Goal: Task Accomplishment & Management: Manage account settings

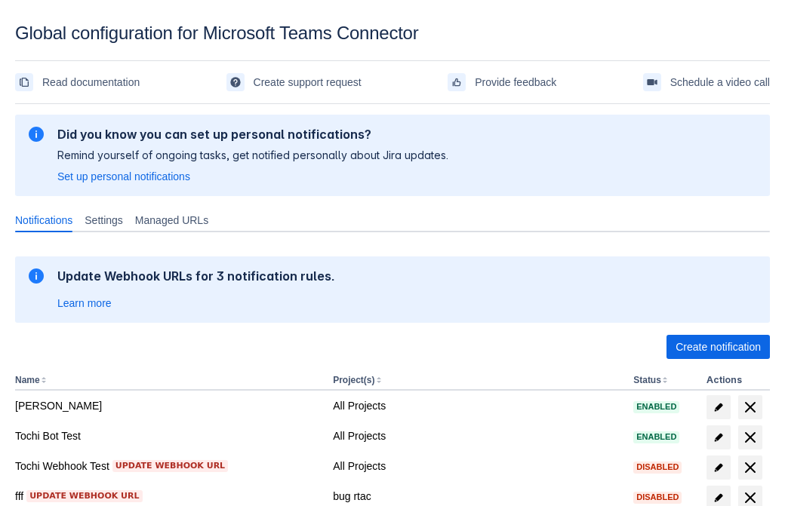
click at [717, 347] on span "Create notification" at bounding box center [717, 347] width 85 height 24
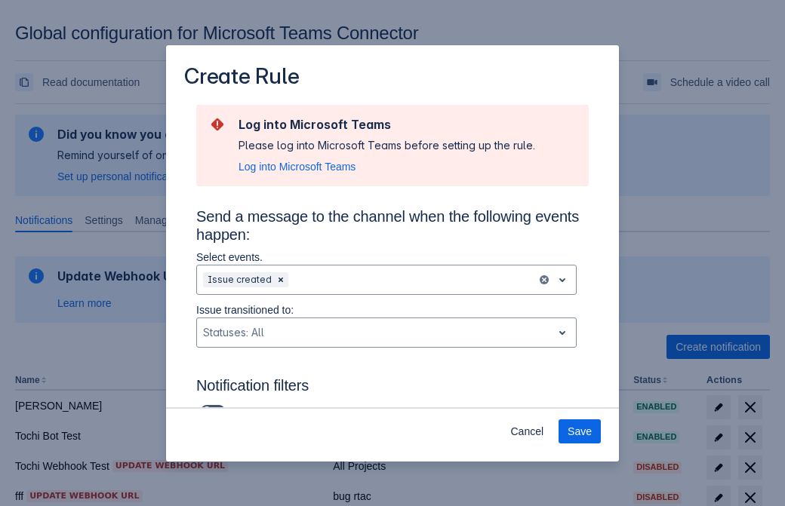
type input "RuleName-203083New Rule (42)"
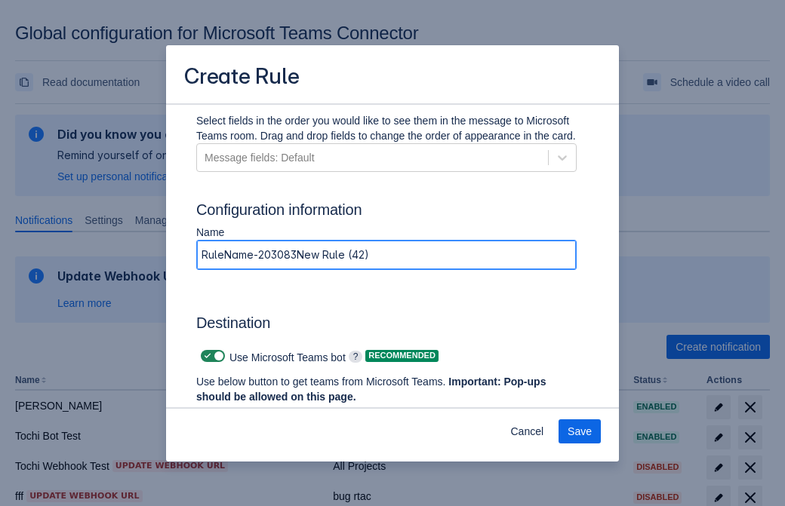
scroll to position [1019, 0]
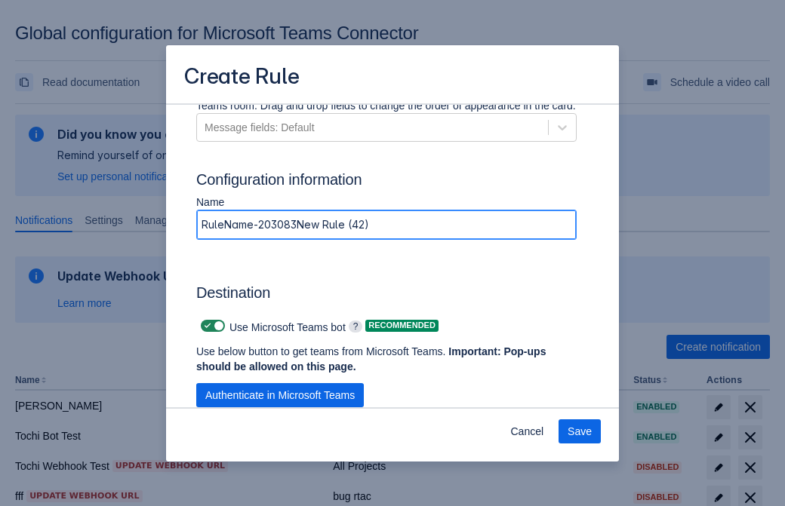
click at [280, 395] on span "Authenticate in Microsoft Teams" at bounding box center [279, 395] width 149 height 24
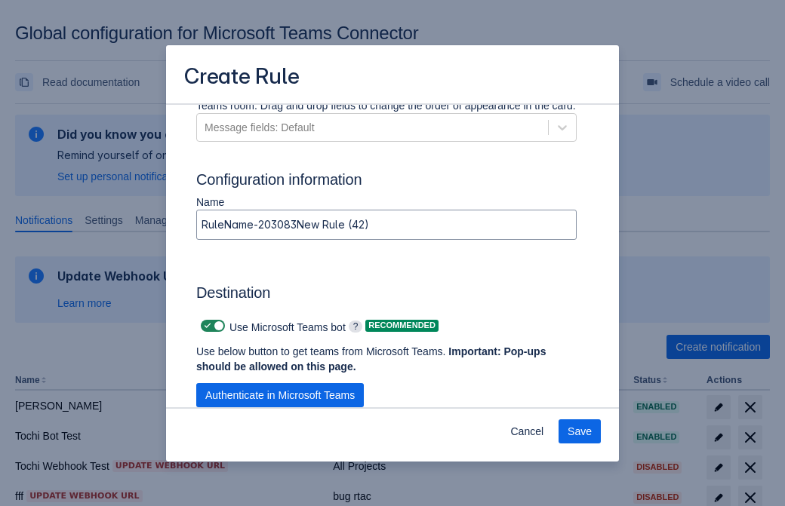
scroll to position [0, 0]
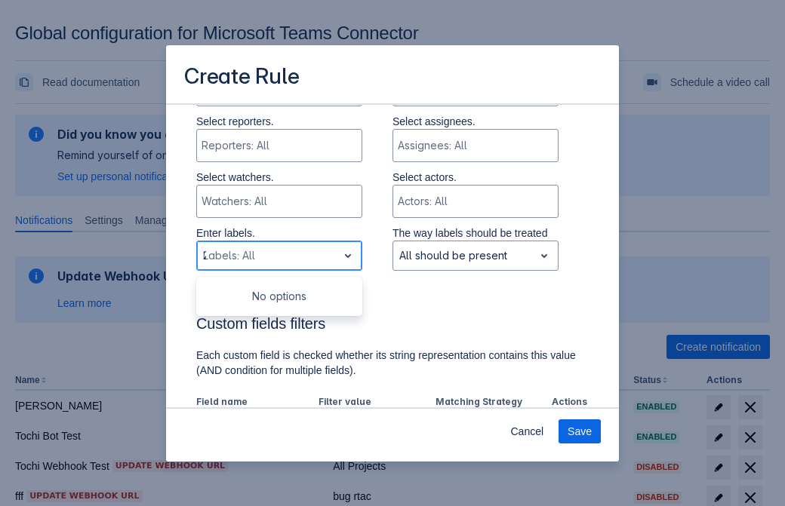
type input "203083_label"
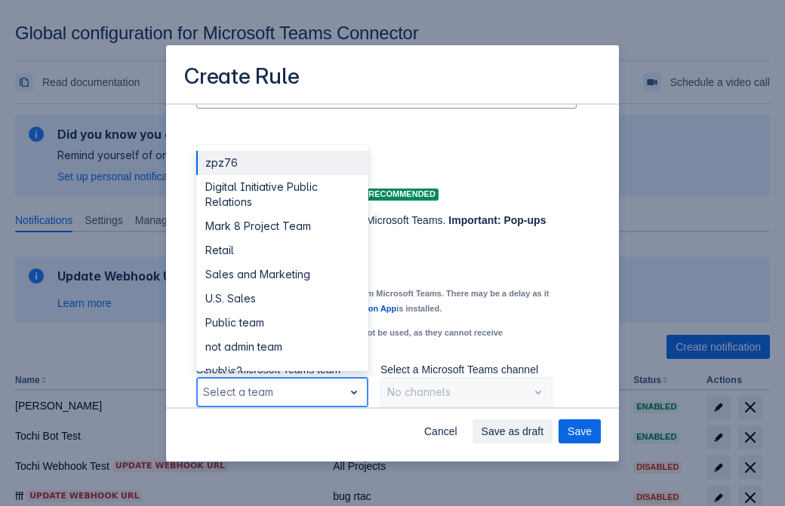
click at [281, 250] on div "Retail" at bounding box center [282, 250] width 172 height 24
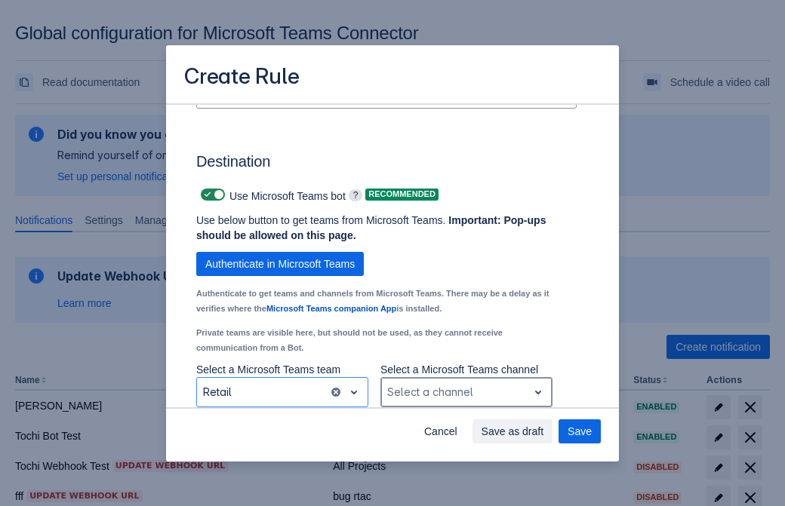
click at [465, 392] on div "Scrollable content" at bounding box center [454, 392] width 134 height 18
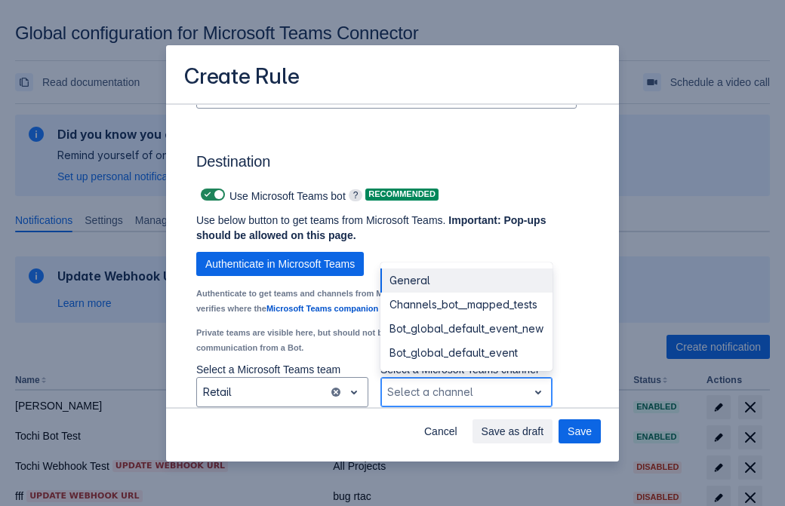
click at [465, 353] on div "Bot_global_default_event" at bounding box center [466, 353] width 172 height 24
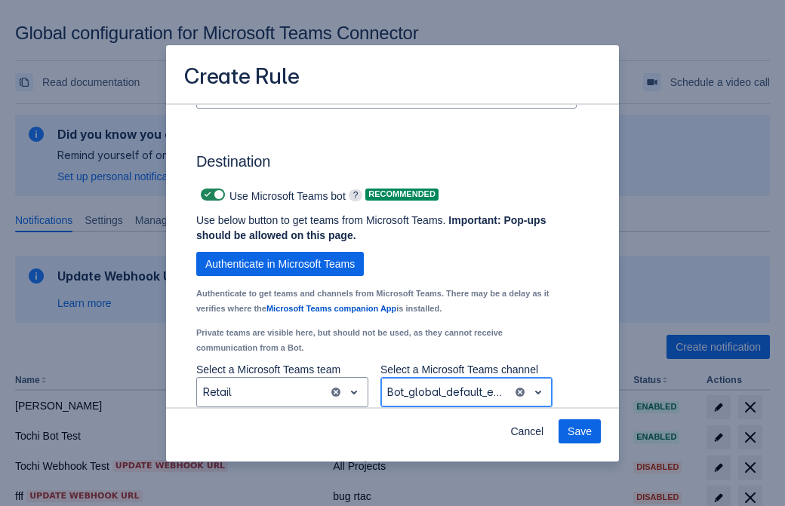
click at [579, 432] on span "Save" at bounding box center [579, 431] width 24 height 24
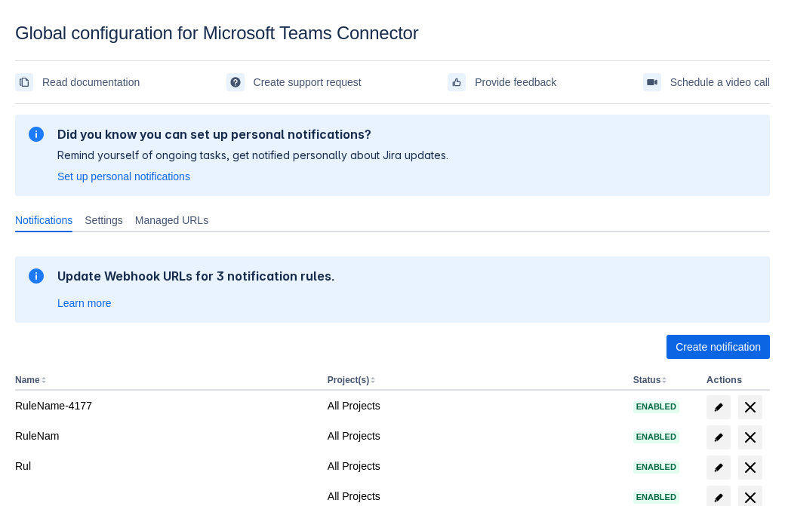
scroll to position [312, 0]
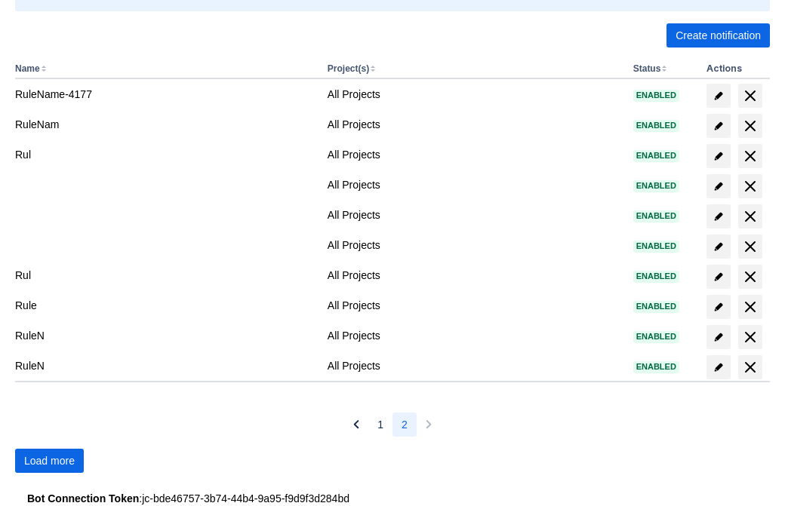
click at [49, 461] on span "Load more" at bounding box center [49, 461] width 51 height 24
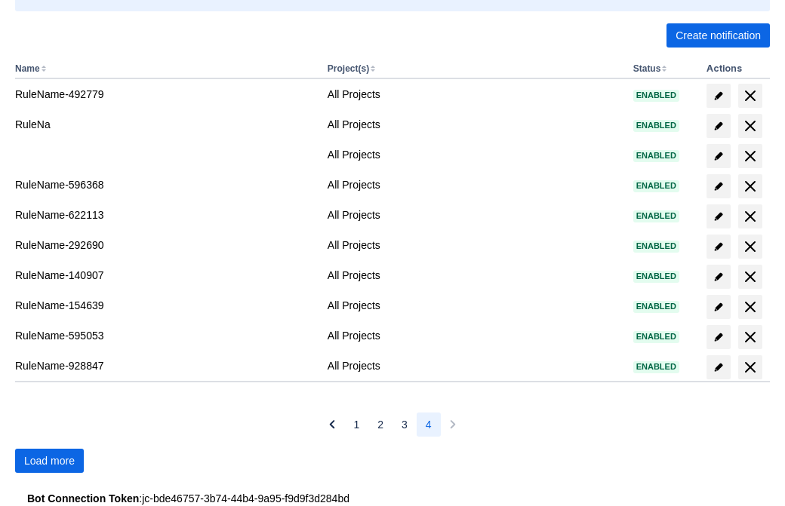
click at [49, 461] on span "Load more" at bounding box center [49, 461] width 51 height 24
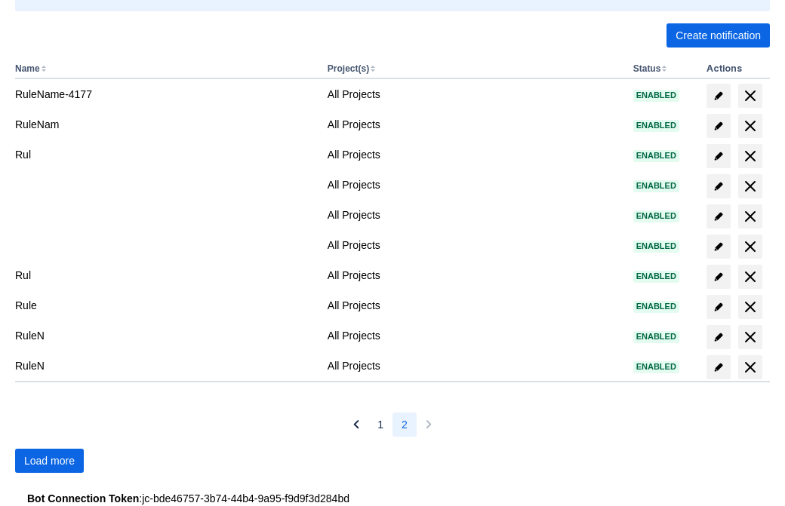
click at [49, 461] on span "Load more" at bounding box center [49, 461] width 51 height 24
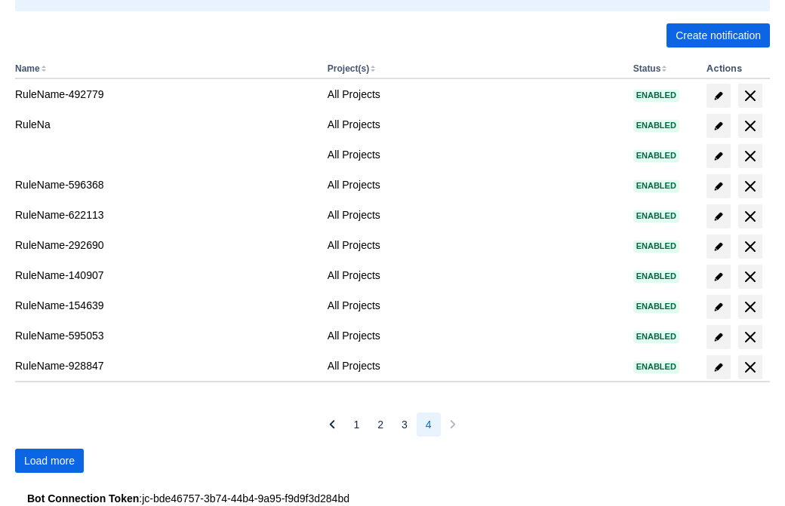
click at [49, 461] on span "Load more" at bounding box center [49, 461] width 51 height 24
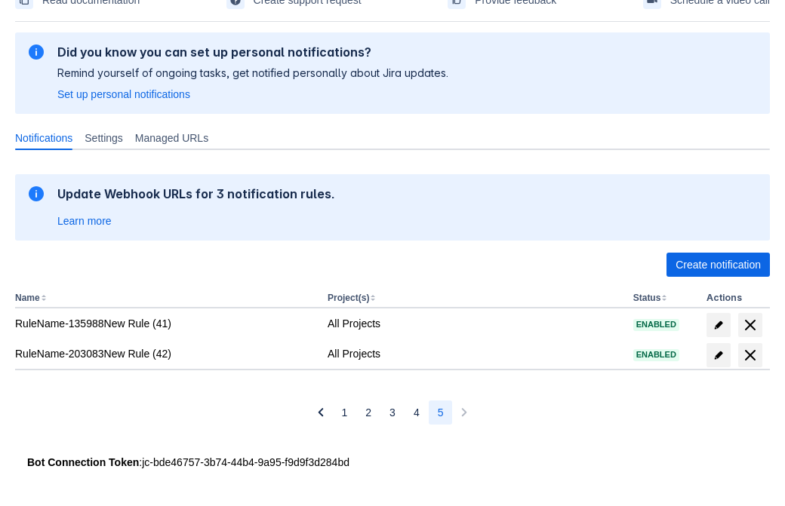
scroll to position [82, 0]
click at [749, 355] on span "delete" at bounding box center [750, 355] width 18 height 18
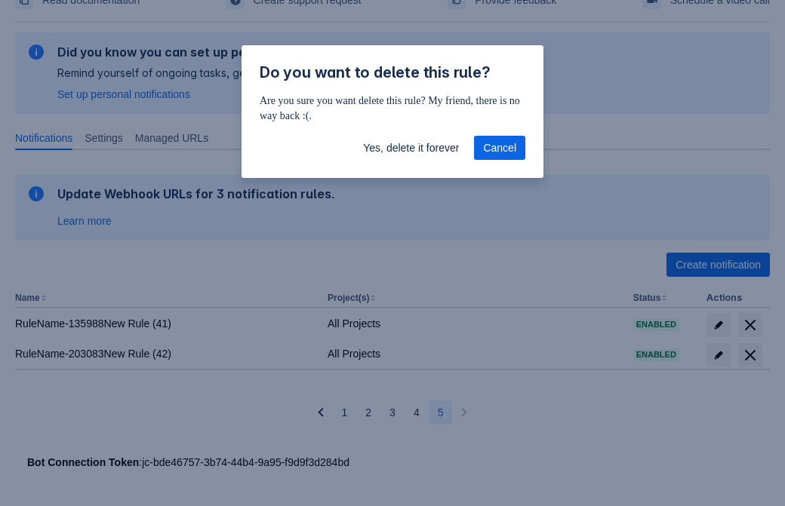
click at [410, 148] on span "Yes, delete it forever" at bounding box center [411, 148] width 96 height 24
